Goal: Information Seeking & Learning: Learn about a topic

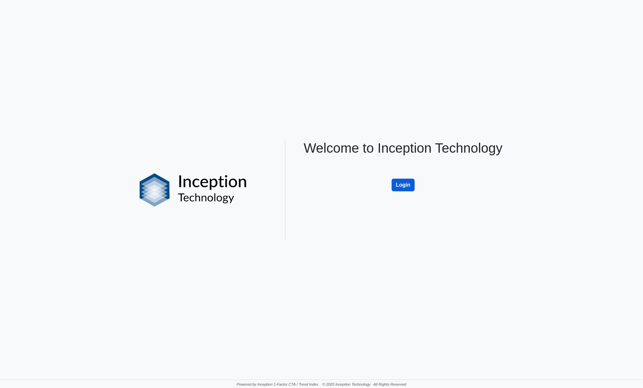
click at [400, 183] on button "Login" at bounding box center [403, 185] width 23 height 13
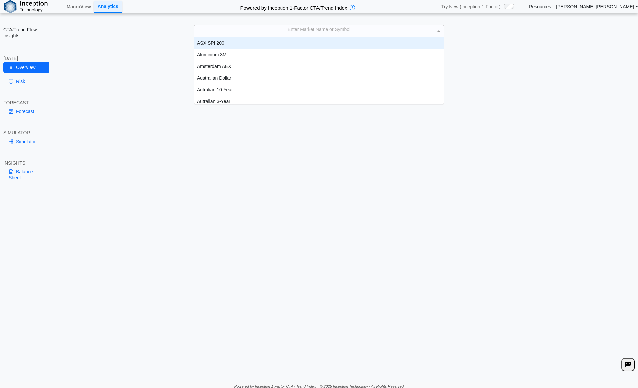
click at [305, 34] on div "Enter Market Name or Symbol" at bounding box center [318, 31] width 249 height 12
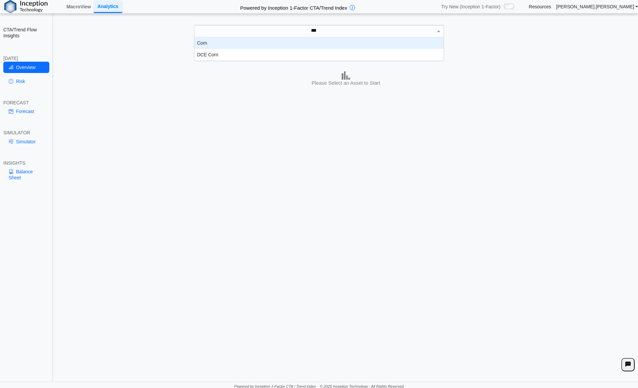
type input "****"
click at [209, 43] on div "Corn" at bounding box center [318, 43] width 249 height 12
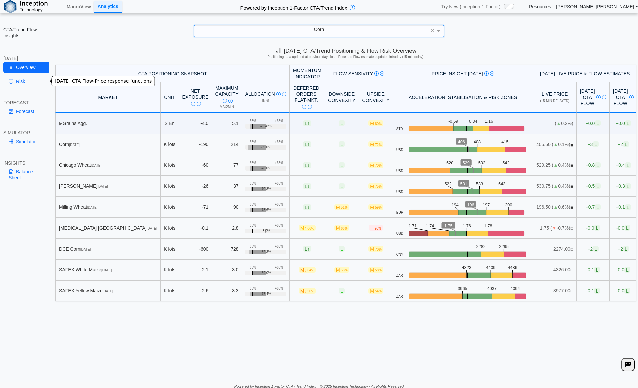
click at [17, 81] on link "Risk" at bounding box center [26, 81] width 46 height 11
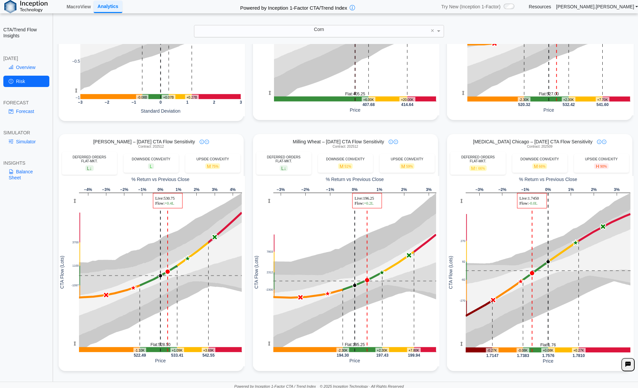
scroll to position [0, 0]
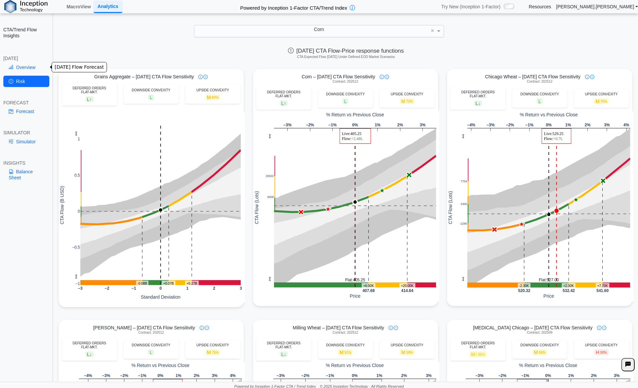
click at [24, 67] on link "Overview" at bounding box center [26, 67] width 46 height 11
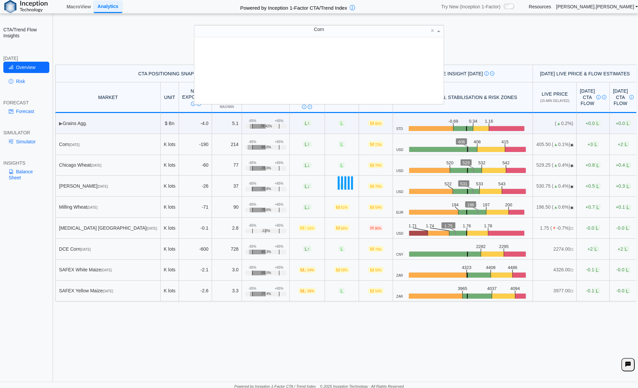
click at [328, 31] on div "Corn" at bounding box center [318, 31] width 249 height 12
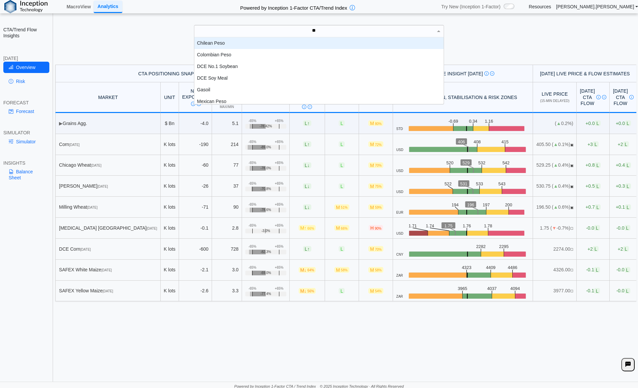
type input "***"
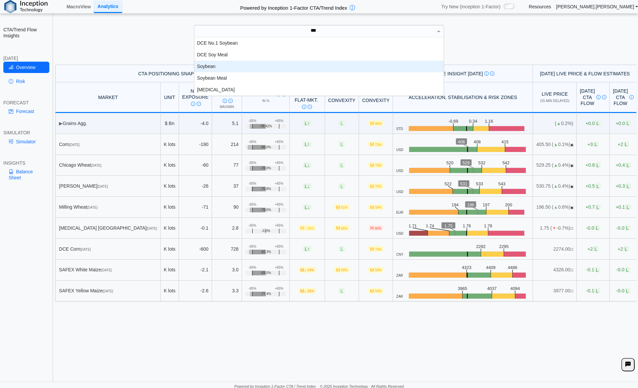
click at [210, 65] on div "Soybean" at bounding box center [318, 67] width 249 height 12
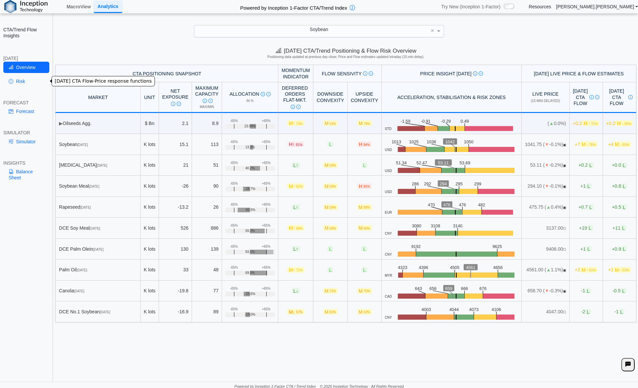
click at [20, 80] on link "Risk" at bounding box center [26, 81] width 46 height 11
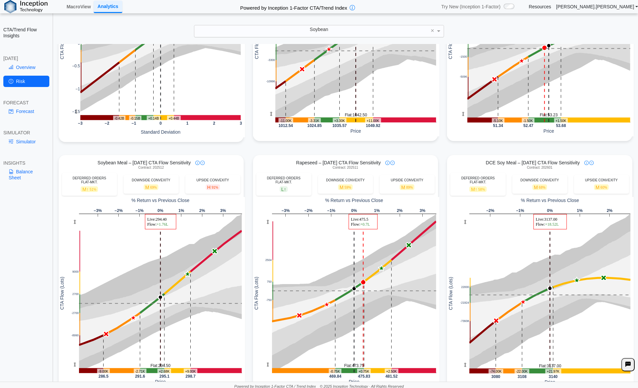
scroll to position [196, 0]
